Goal: Find specific page/section: Find specific page/section

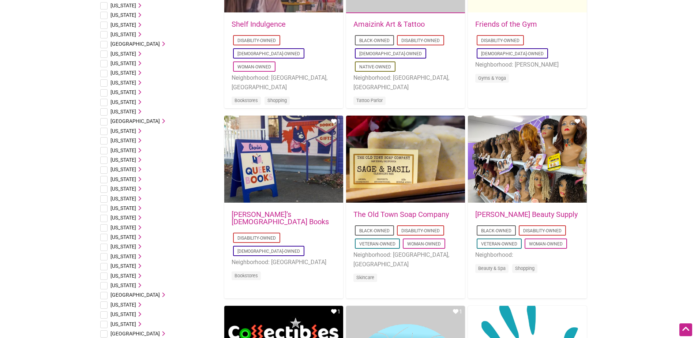
scroll to position [110, 0]
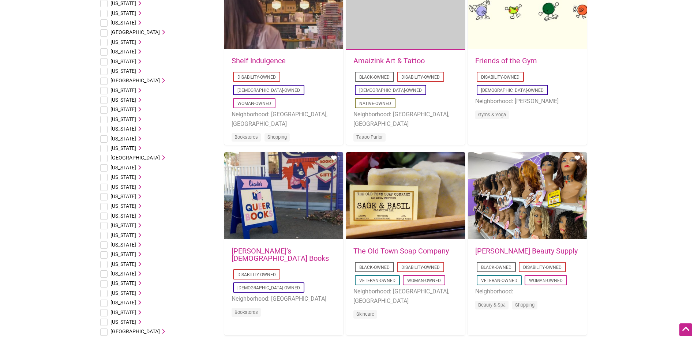
click at [101, 71] on input "checkbox" at bounding box center [103, 71] width 7 height 7
checkbox input "true"
click at [136, 71] on icon at bounding box center [138, 70] width 5 height 5
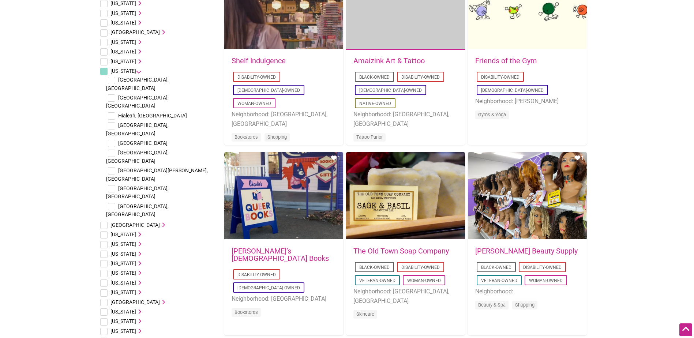
click at [124, 185] on span "[GEOGRAPHIC_DATA], [GEOGRAPHIC_DATA]" at bounding box center [137, 192] width 63 height 14
click at [113, 185] on input "checkbox" at bounding box center [111, 188] width 7 height 7
checkbox input "true"
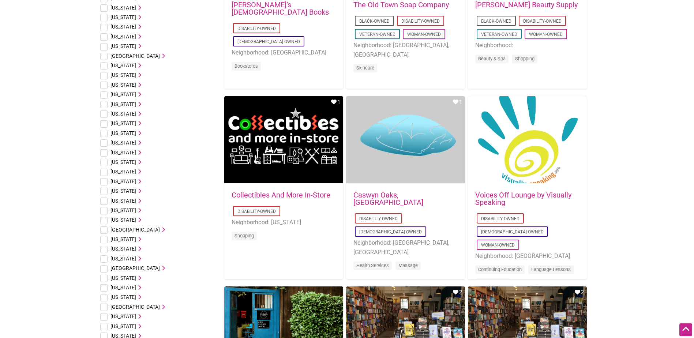
scroll to position [402, 0]
